Goal: Information Seeking & Learning: Learn about a topic

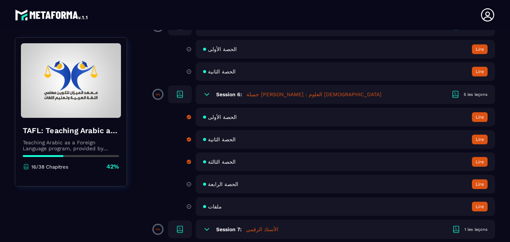
scroll to position [489, 0]
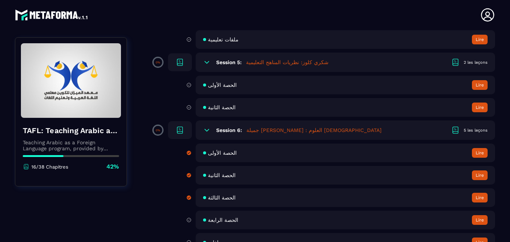
click at [478, 203] on button "Lire" at bounding box center [480, 198] width 16 height 10
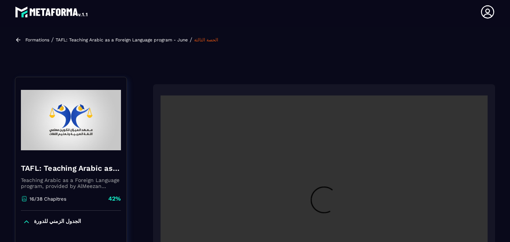
scroll to position [80, 0]
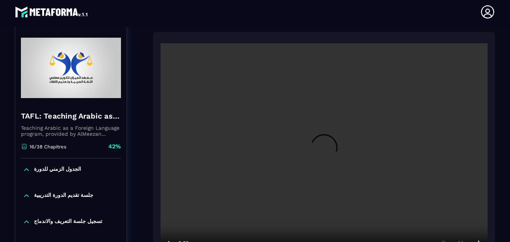
click at [308, 135] on video at bounding box center [324, 152] width 327 height 218
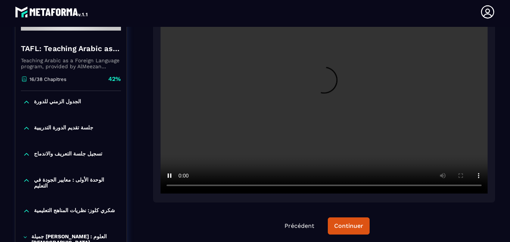
scroll to position [155, 0]
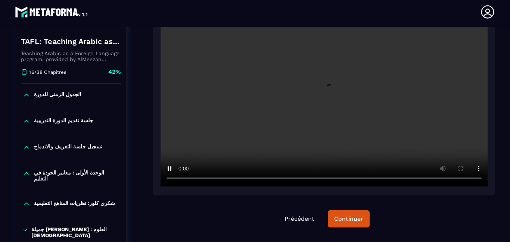
click at [343, 103] on video at bounding box center [324, 78] width 327 height 218
click at [251, 154] on video at bounding box center [324, 78] width 327 height 218
click at [186, 128] on video at bounding box center [324, 78] width 327 height 218
click at [170, 152] on video at bounding box center [324, 78] width 327 height 218
